Goal: Task Accomplishment & Management: Manage account settings

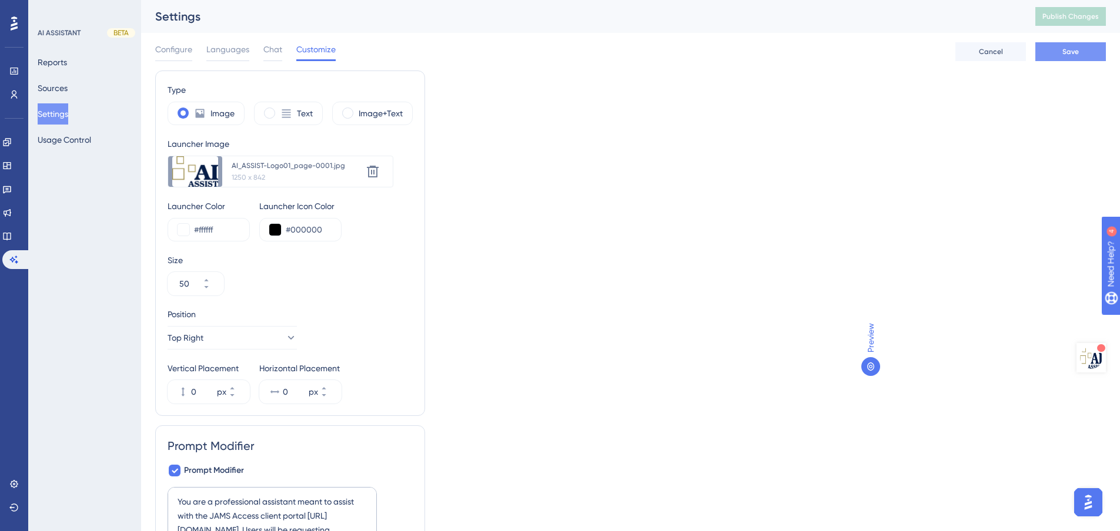
click at [1065, 48] on span "Save" at bounding box center [1070, 51] width 16 height 9
click at [245, 398] on button "-39 px" at bounding box center [239, 398] width 21 height 12
click at [1065, 51] on span "Save" at bounding box center [1070, 51] width 16 height 9
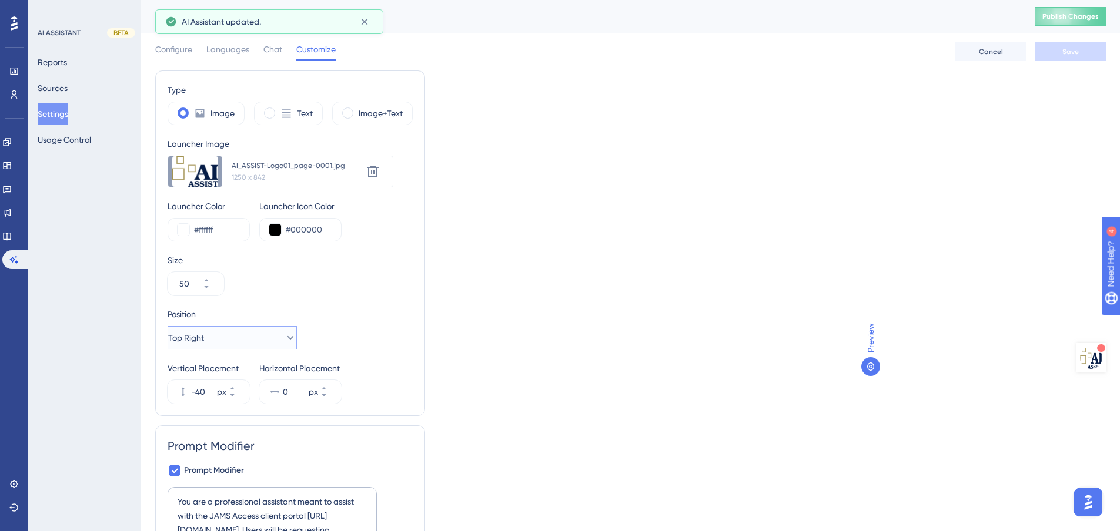
click at [221, 337] on button "Top Right" at bounding box center [232, 338] width 129 height 24
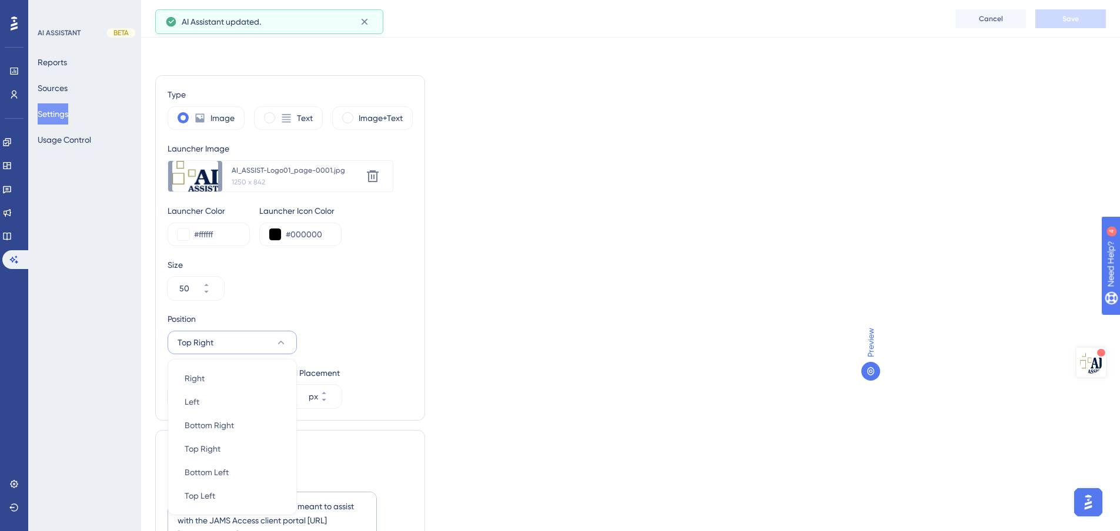
scroll to position [71, 0]
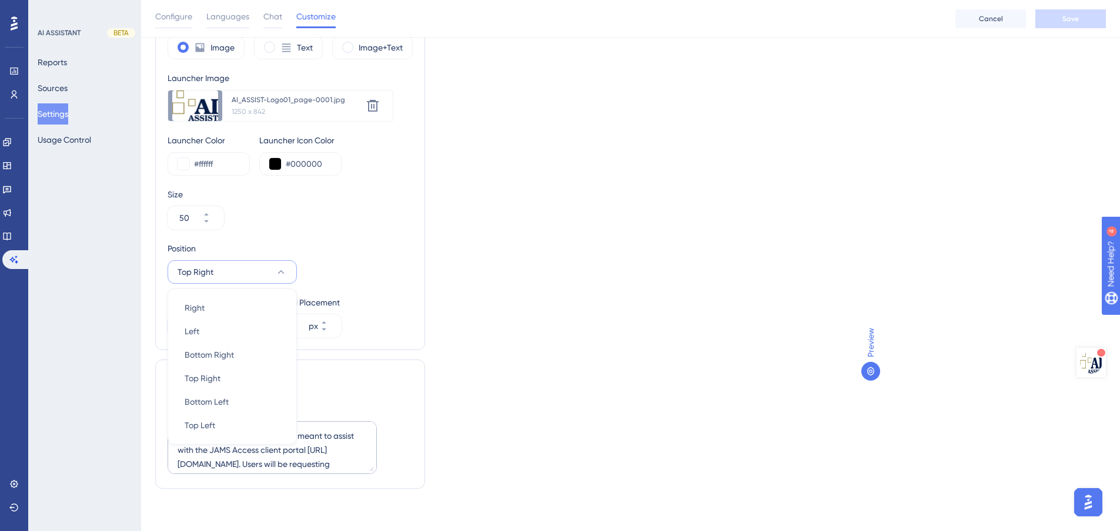
click at [462, 280] on div "Type Image Text Image+Text Launcher Image Upload new image AI_ASSIST-Logo01_pag…" at bounding box center [630, 252] width 950 height 494
click at [201, 328] on input "-40" at bounding box center [203, 326] width 24 height 14
click at [201, 327] on input "-40" at bounding box center [203, 326] width 24 height 14
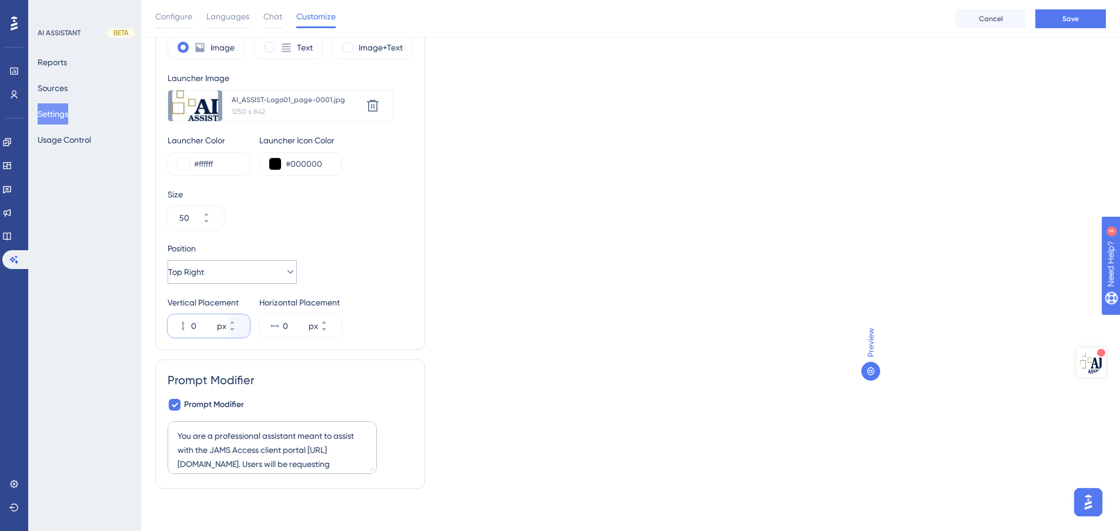
type input "0"
click at [207, 280] on button "Top Right" at bounding box center [232, 272] width 129 height 24
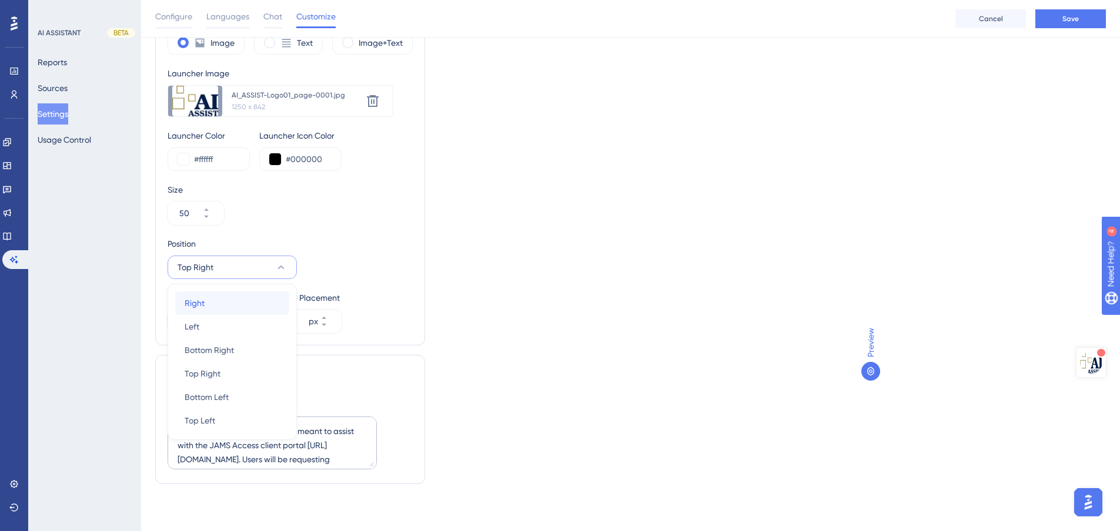
drag, startPoint x: 207, startPoint y: 309, endPoint x: 250, endPoint y: 299, distance: 43.3
click at [207, 308] on div "Right Right" at bounding box center [232, 304] width 95 height 24
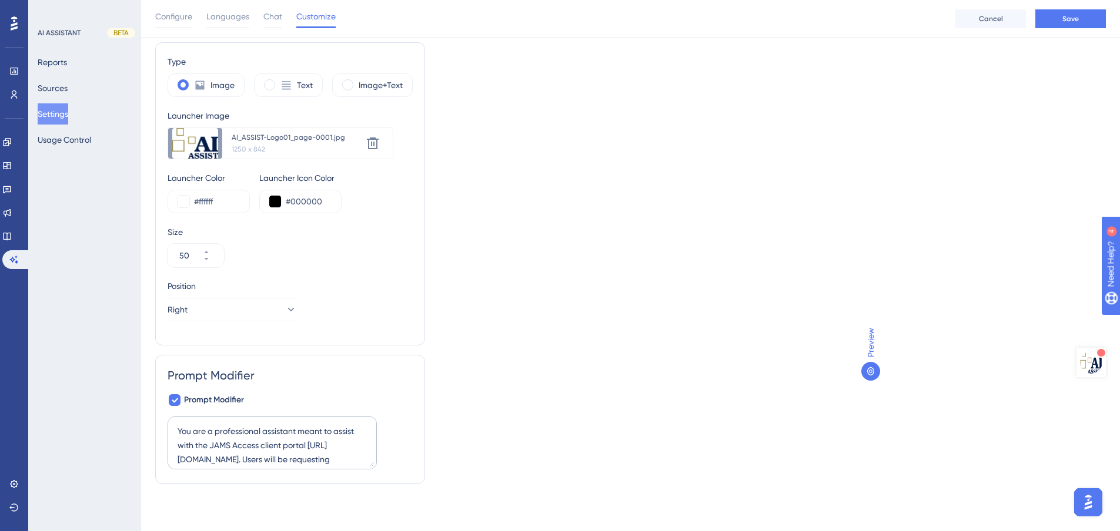
scroll to position [33, 0]
click at [870, 229] on div "Preview" at bounding box center [983, 235] width 244 height 320
click at [1089, 15] on button "Save" at bounding box center [1070, 18] width 71 height 19
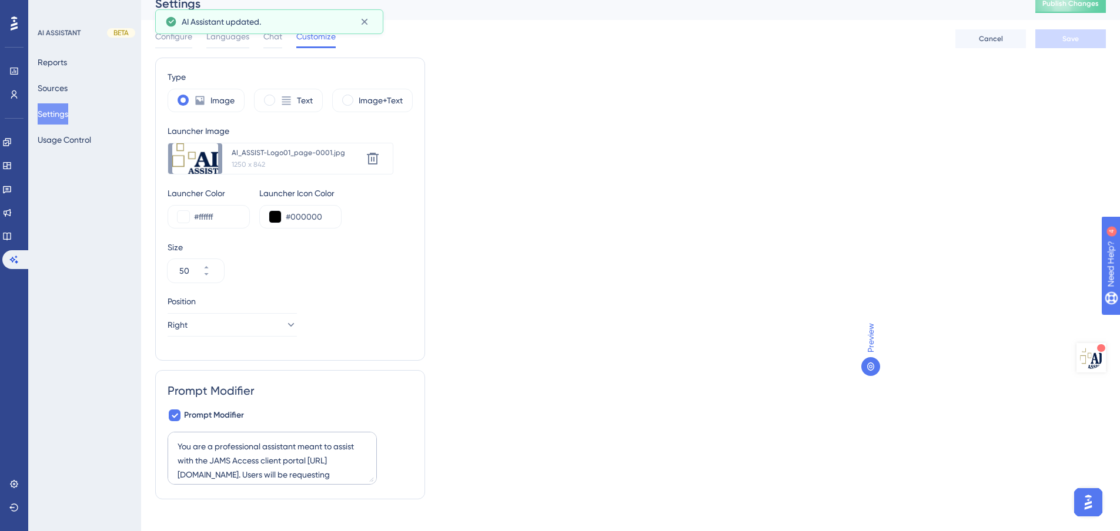
scroll to position [0, 0]
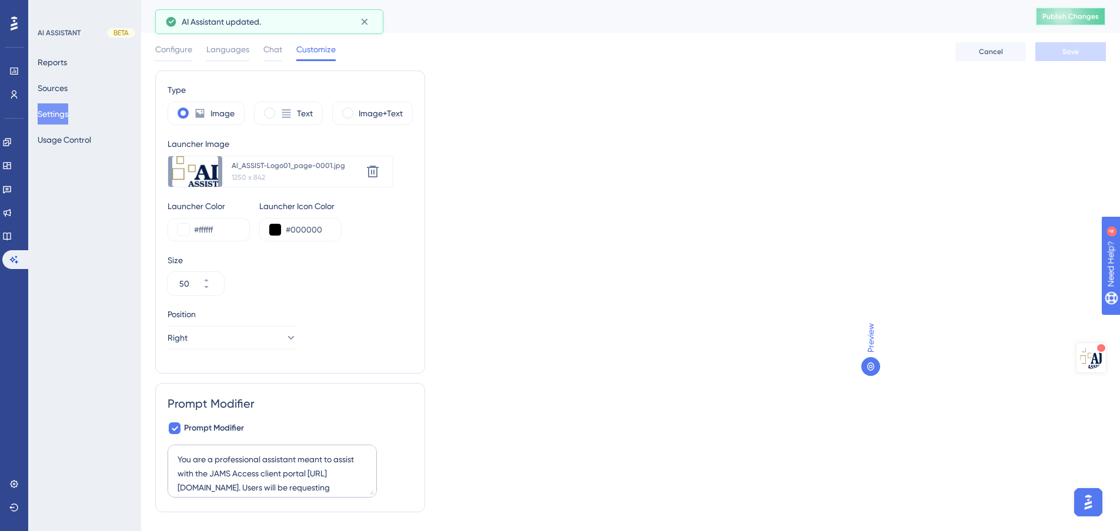
click at [1087, 18] on span "Publish Changes" at bounding box center [1070, 16] width 56 height 9
